Goal: Information Seeking & Learning: Learn about a topic

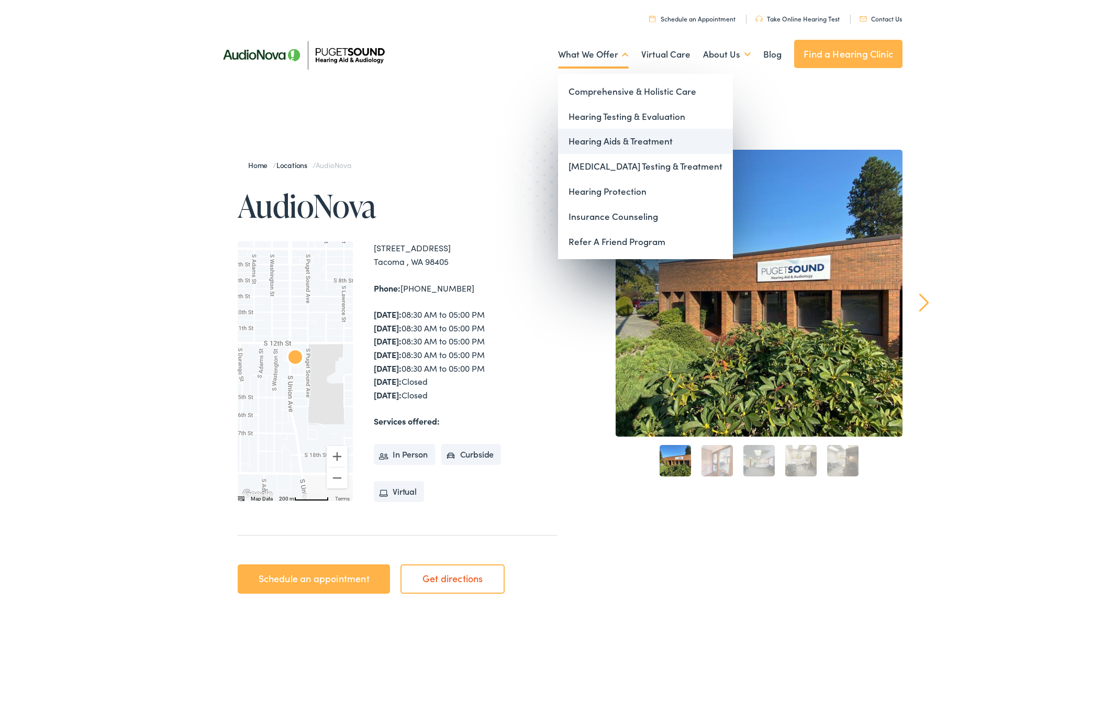
click at [633, 140] on link "Hearing Aids & Treatment" at bounding box center [645, 141] width 175 height 25
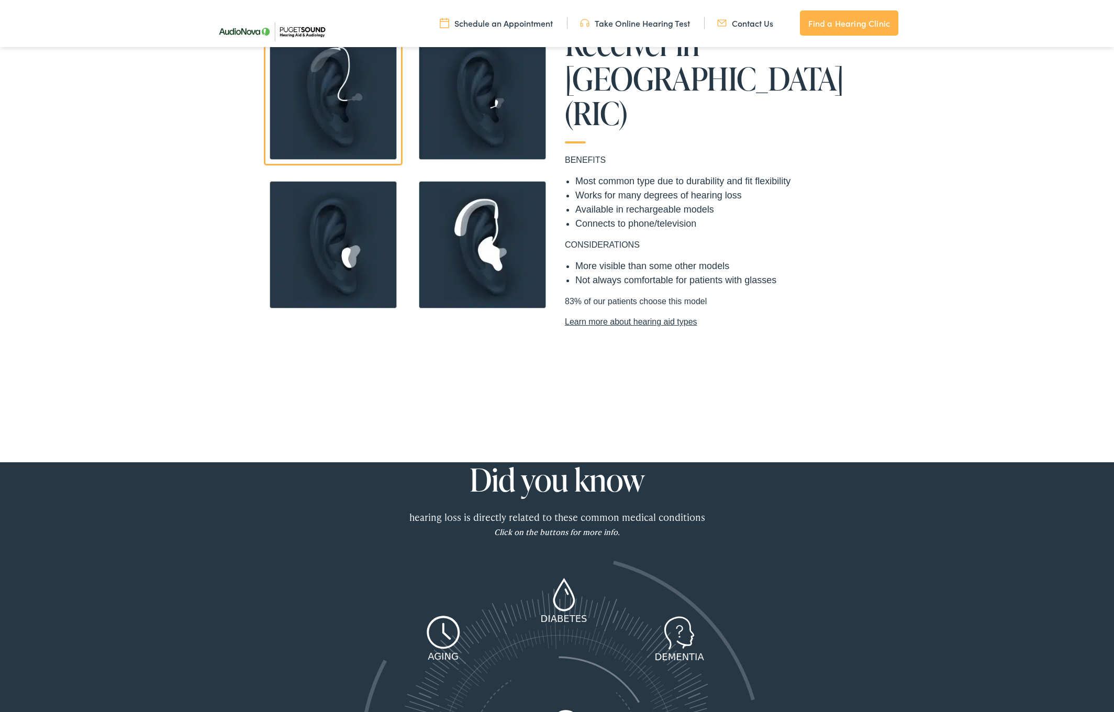
scroll to position [1059, 0]
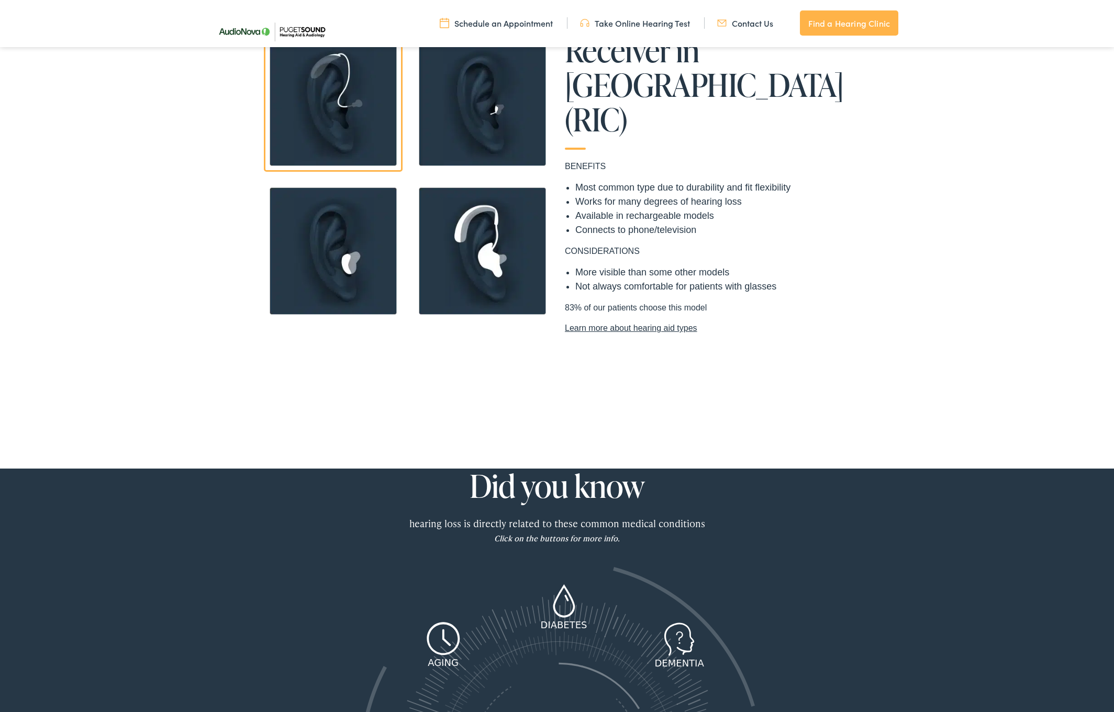
click at [639, 322] on link "Learn more about hearing aid types" at bounding box center [706, 328] width 283 height 13
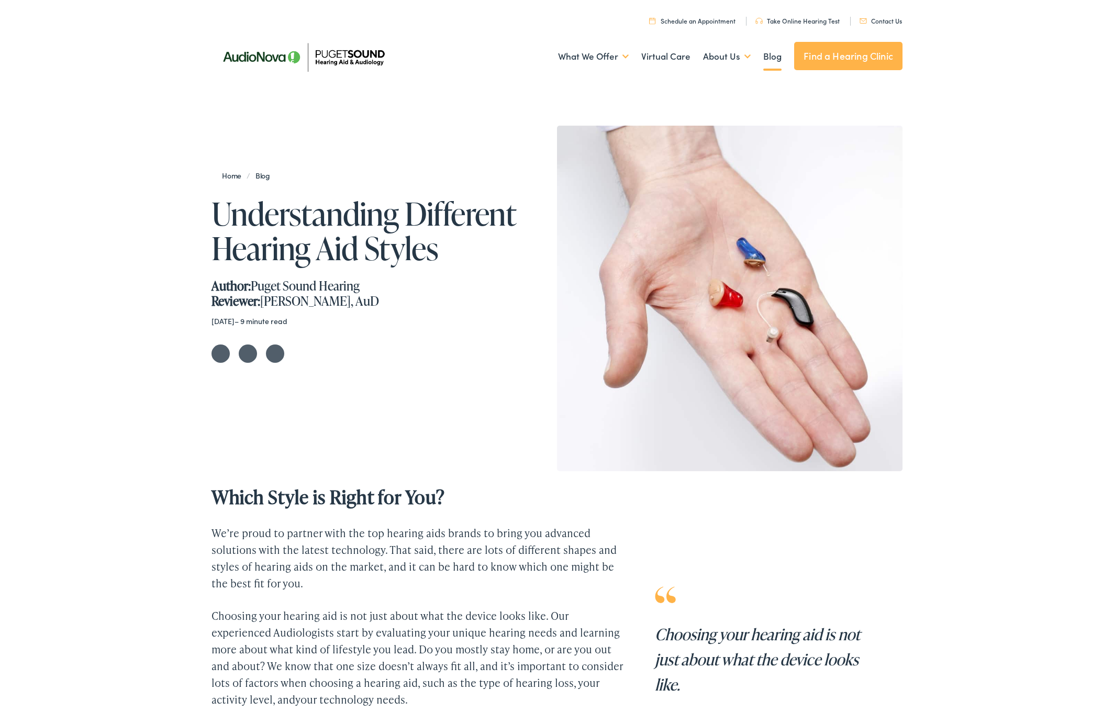
click at [232, 173] on link "Home" at bounding box center [234, 175] width 25 height 10
